Goal: Navigation & Orientation: Find specific page/section

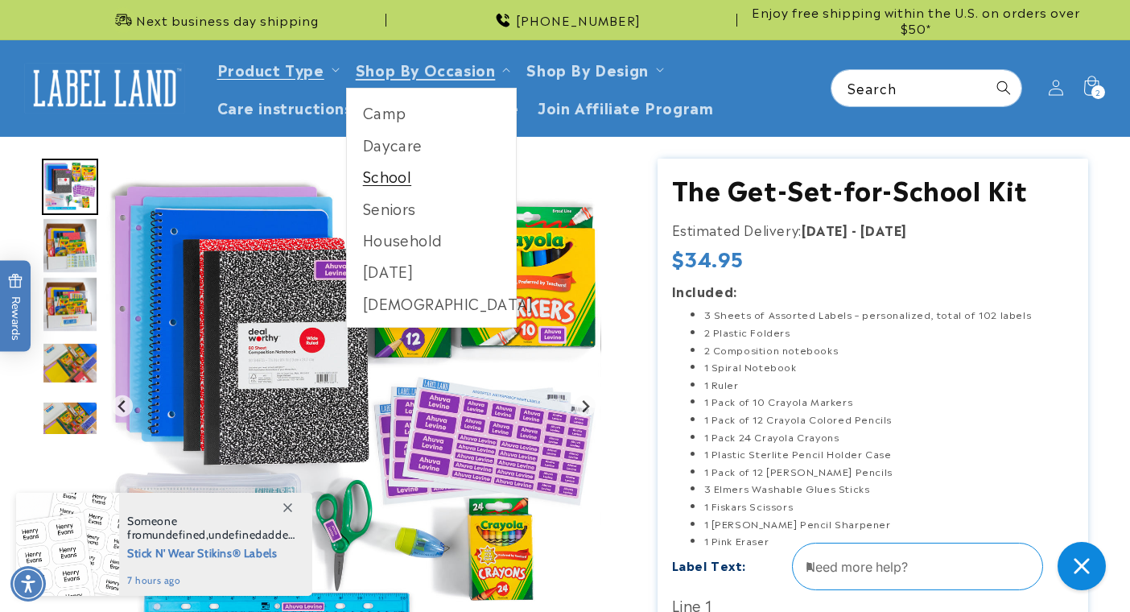
click at [378, 182] on link "School" at bounding box center [432, 175] width 170 height 31
